Goal: Find specific page/section: Locate a particular part of the current website

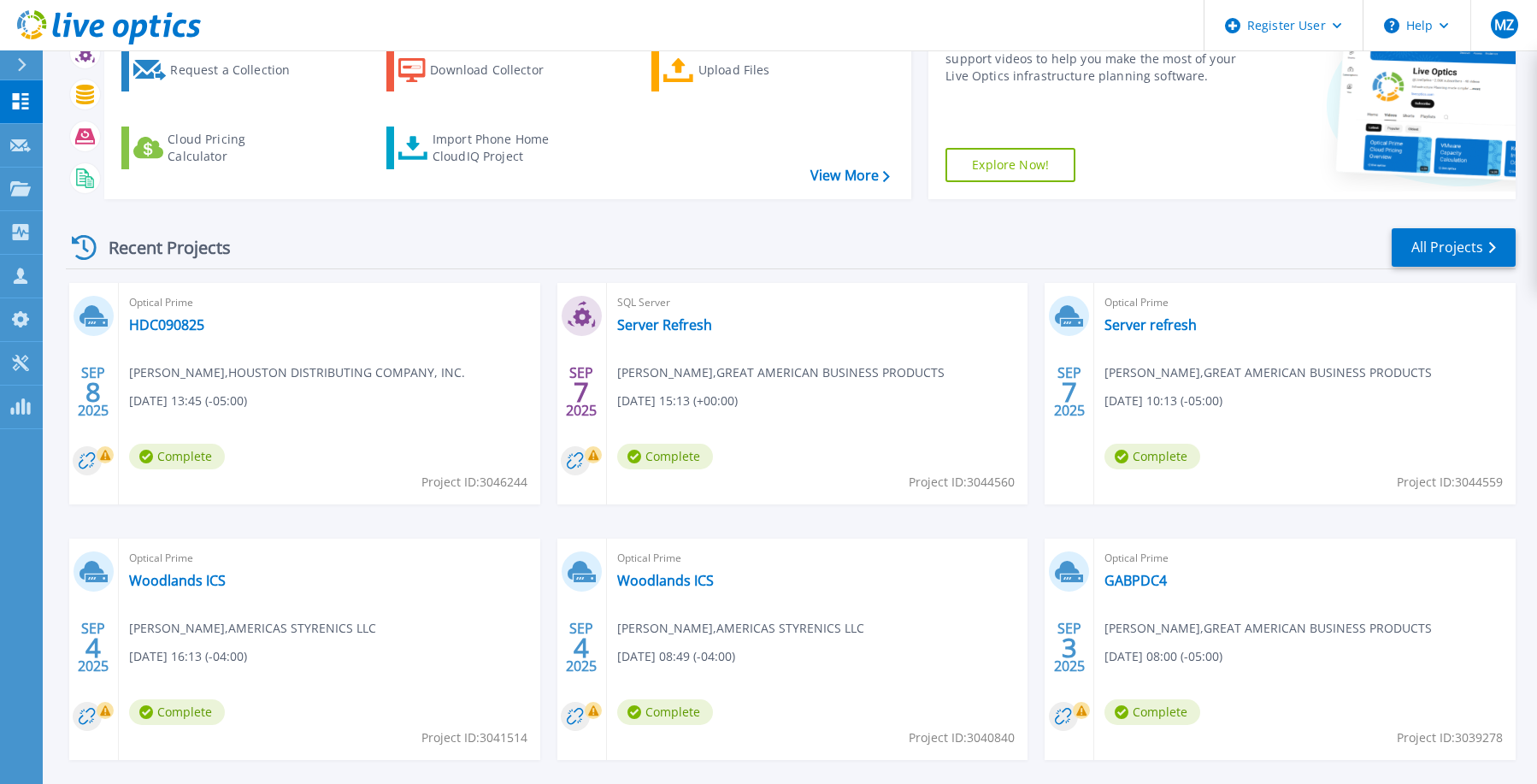
scroll to position [171, 0]
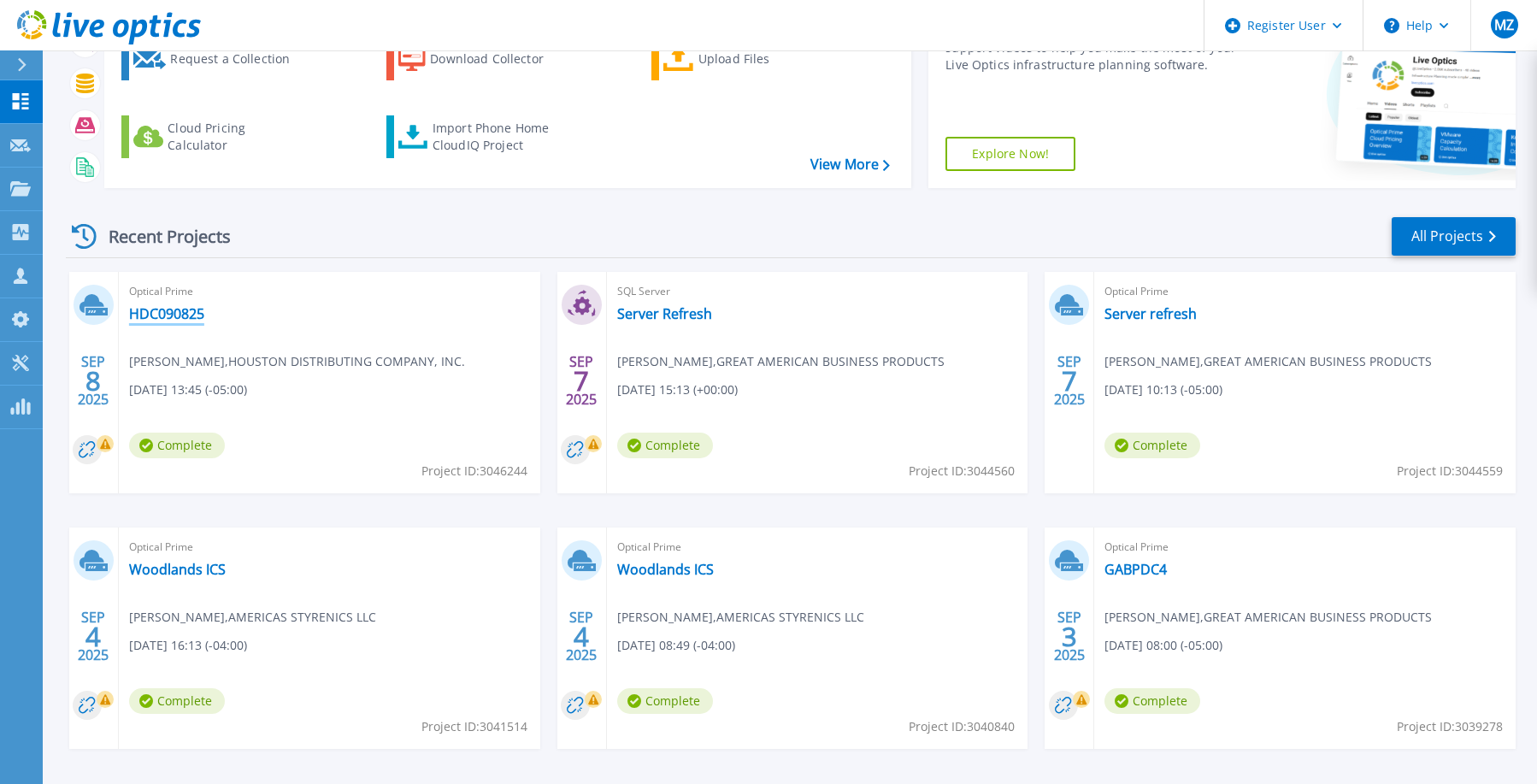
click at [167, 316] on link "HDC090825" at bounding box center [167, 313] width 75 height 17
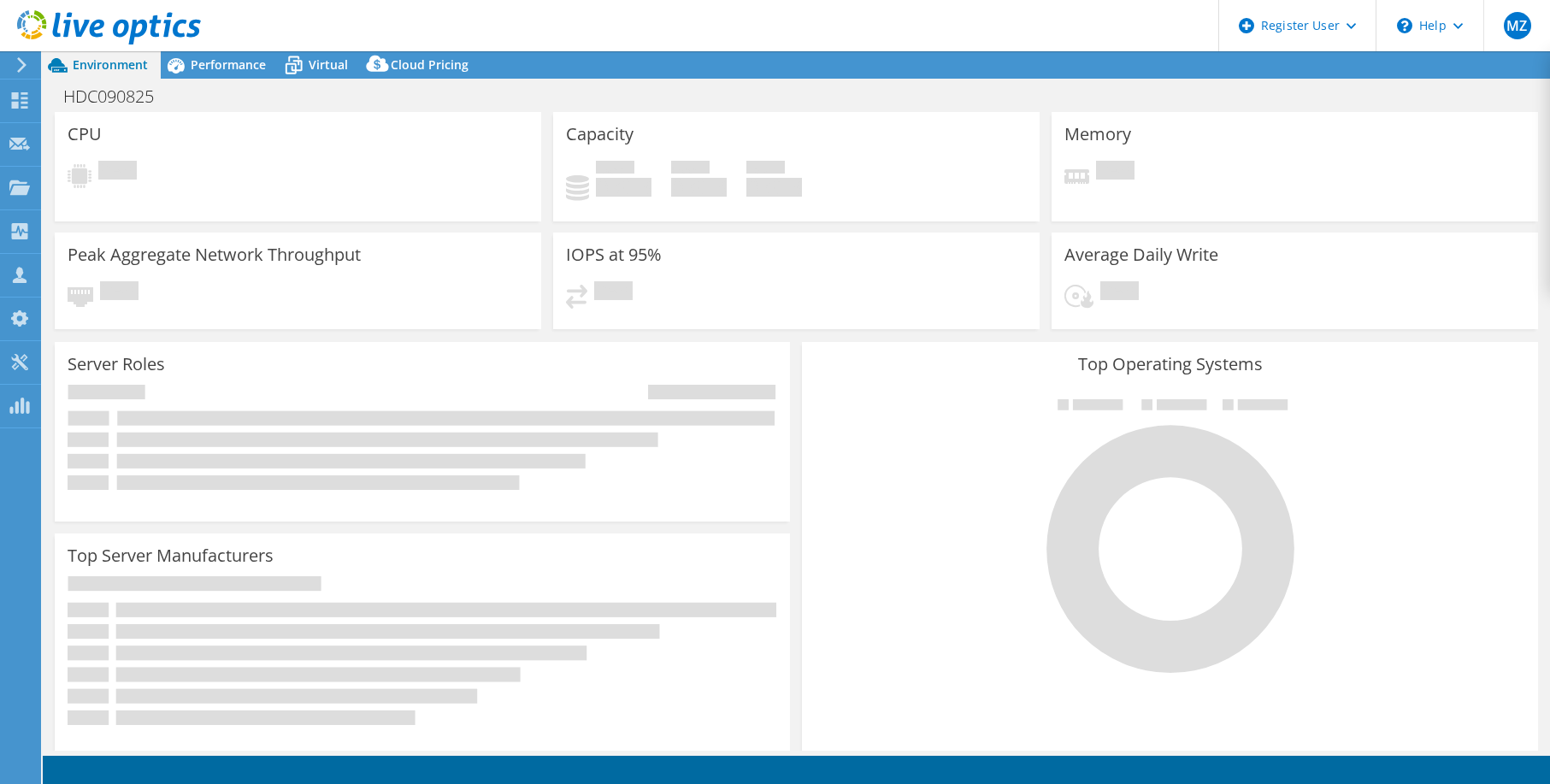
select select "USD"
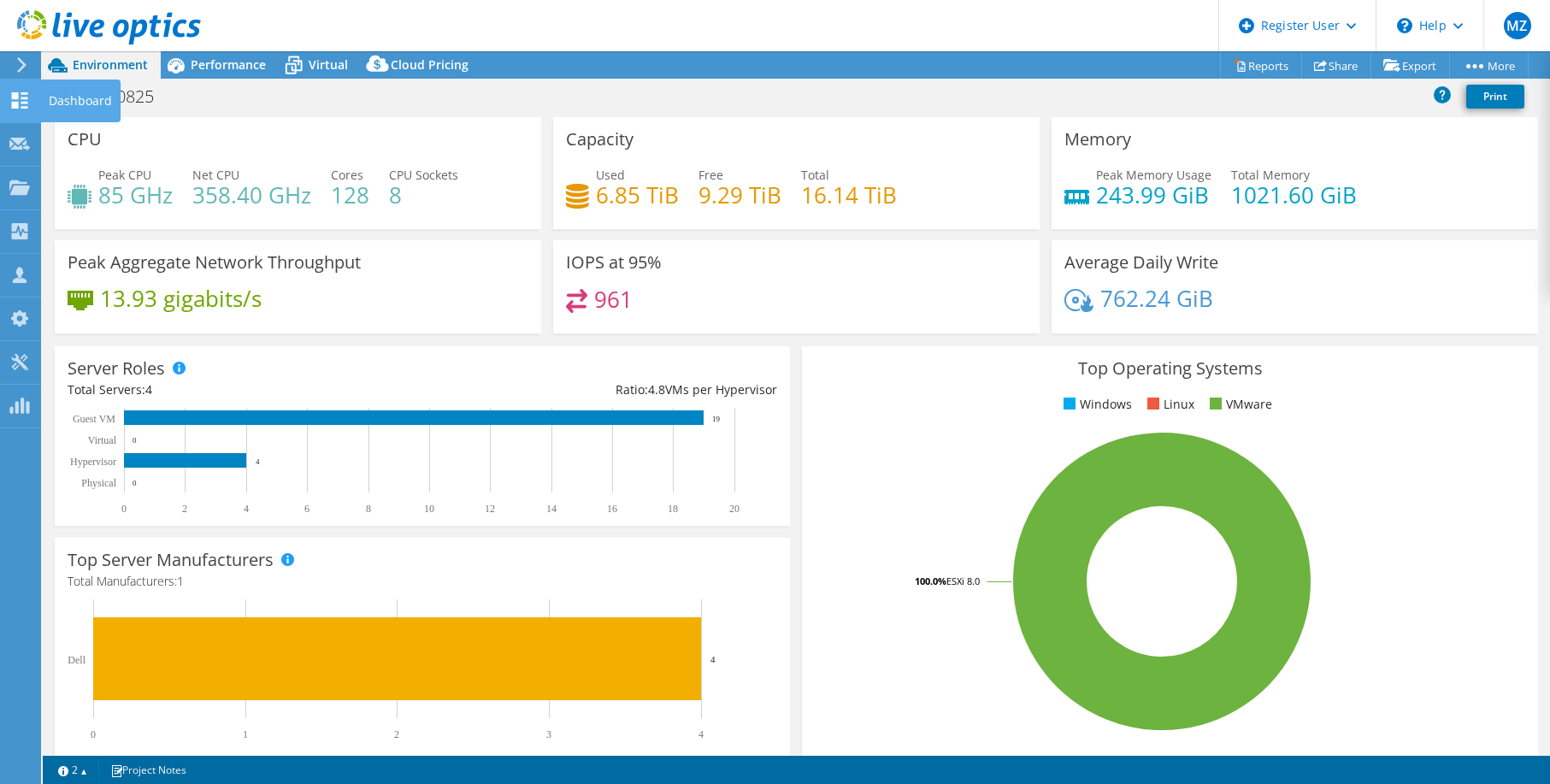
click at [10, 95] on icon at bounding box center [20, 100] width 21 height 16
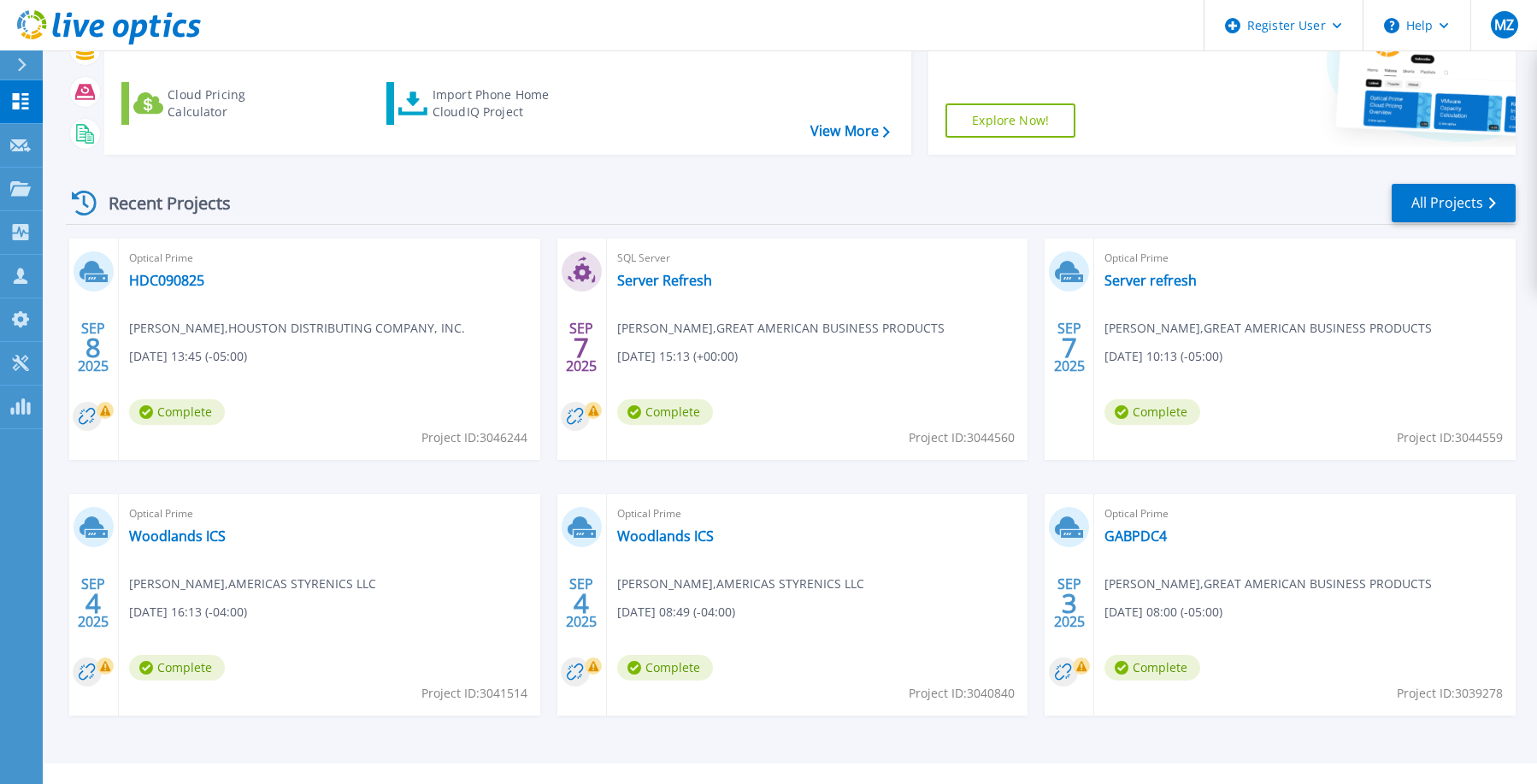
scroll to position [235, 0]
